Goal: Task Accomplishment & Management: Use online tool/utility

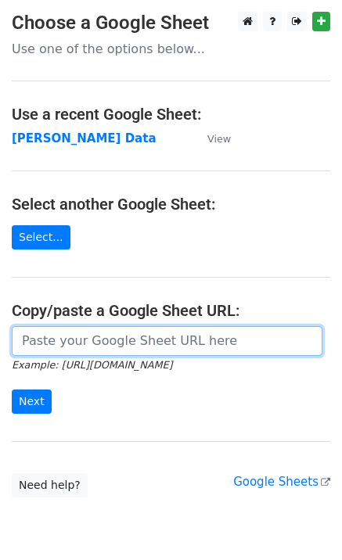
click at [38, 350] on input "url" at bounding box center [167, 341] width 311 height 30
paste input "https://docs.google.com/spreadsheets/d/1Ken92x-fsdBwPq8425uLzeon7QAVa5789UdLiBg…"
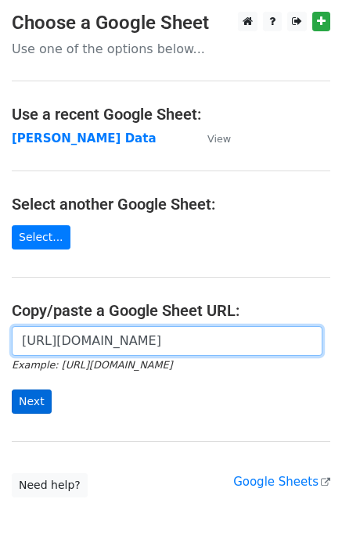
type input "https://docs.google.com/spreadsheets/d/1Ken92x-fsdBwPq8425uLzeon7QAVa5789UdLiBg…"
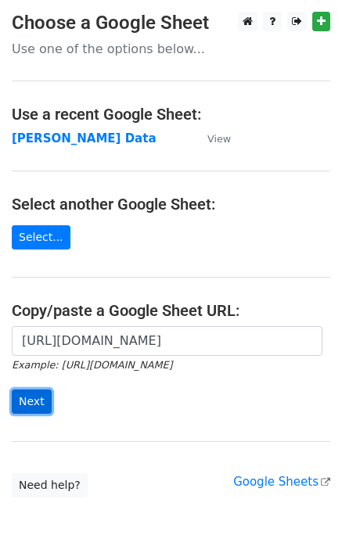
scroll to position [0, 0]
click at [23, 412] on input "Next" at bounding box center [32, 402] width 40 height 24
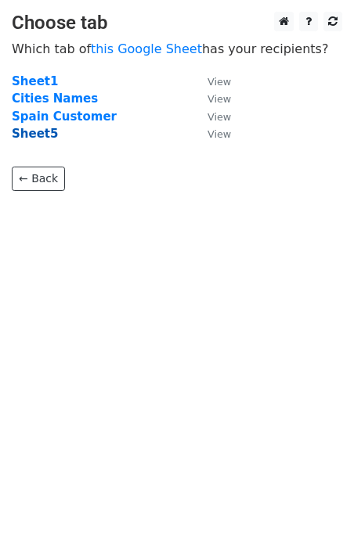
click at [38, 140] on strong "Sheet5" at bounding box center [35, 134] width 46 height 14
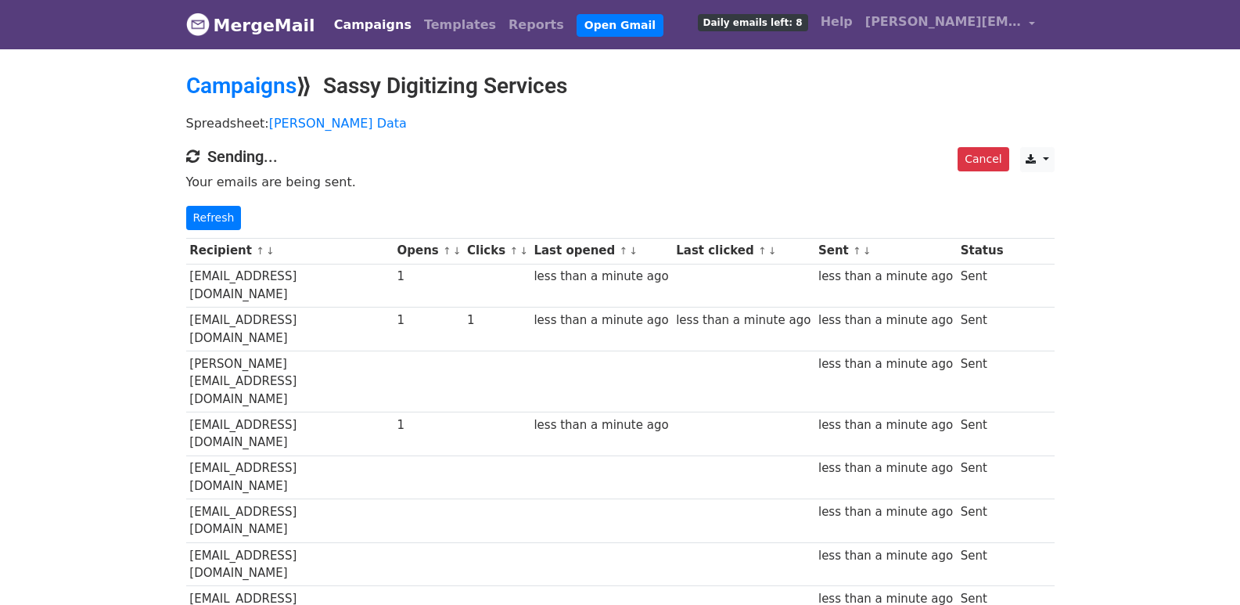
click at [205, 224] on link "Refresh" at bounding box center [214, 218] width 56 height 24
